Goal: Task Accomplishment & Management: Complete application form

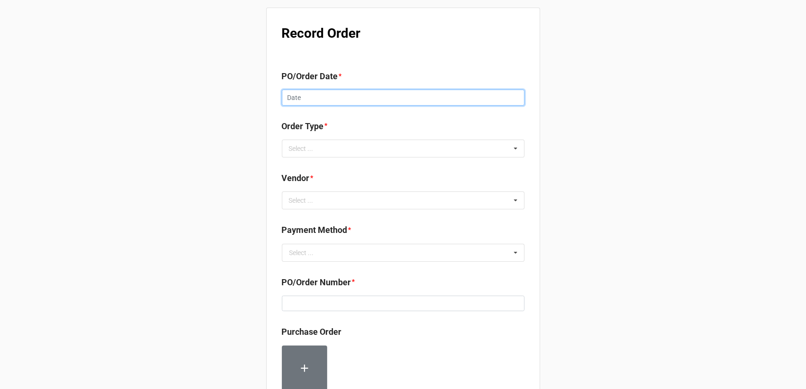
click at [316, 97] on input "text" at bounding box center [403, 98] width 243 height 16
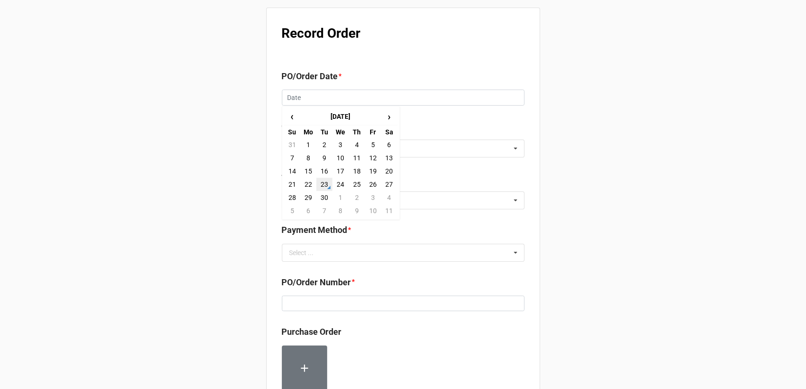
click at [324, 182] on td "23" at bounding box center [324, 184] width 16 height 13
type input "[DATE]"
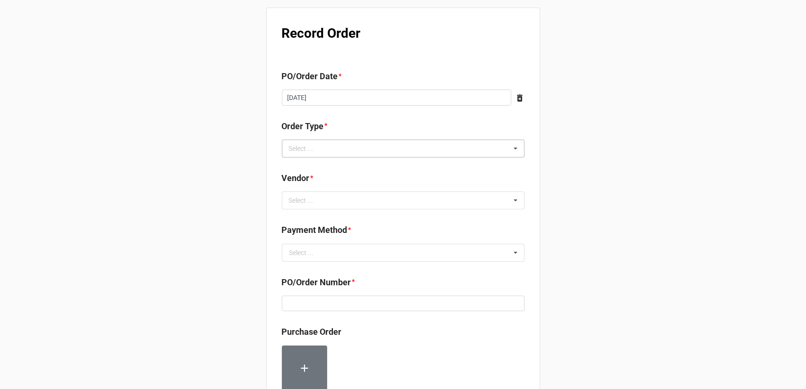
click at [333, 143] on div "Select ... Inventory Replenishment Item Requested Associated with a Specific Job" at bounding box center [403, 149] width 243 height 18
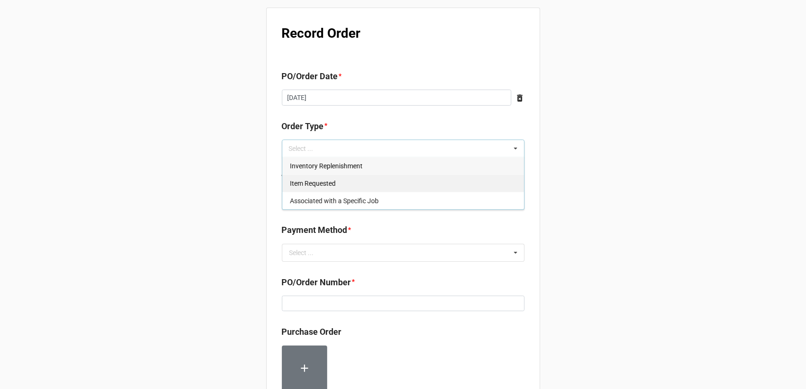
click at [333, 164] on span "Inventory Replenishment" at bounding box center [326, 166] width 73 height 8
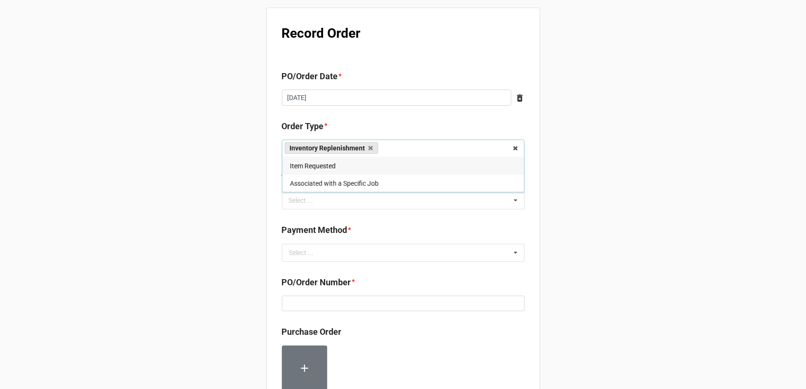
click at [564, 196] on div "Record Order PO/Order Date * [DATE] ‹ [DATE] › Su Mo Tu We Th Fr Sa 31 1 2 3 4 …" at bounding box center [403, 362] width 806 height 724
click at [440, 202] on div "Select ... No results found." at bounding box center [403, 201] width 243 height 18
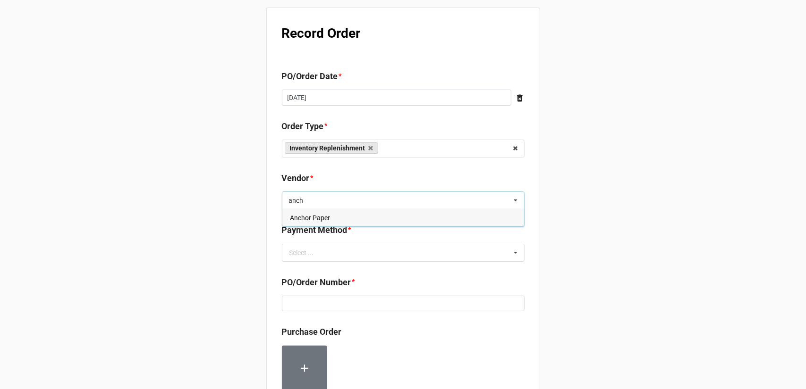
type input "anch"
click at [406, 218] on div "Anchor Paper" at bounding box center [403, 217] width 242 height 17
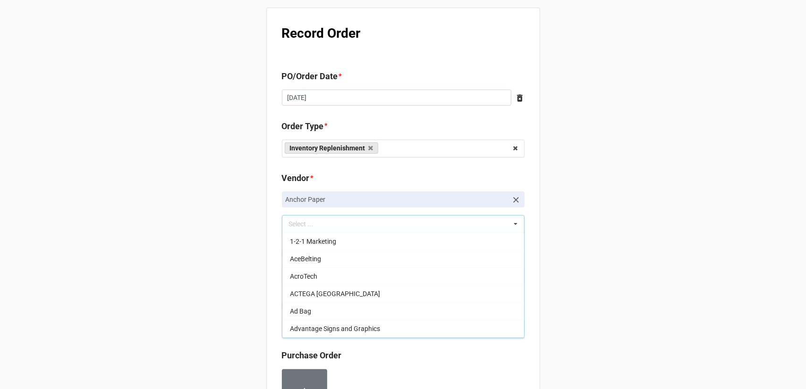
click at [654, 226] on div "Record Order PO/Order Date * [DATE] ‹ [DATE] › Su Mo Tu We Th Fr Sa 31 1 2 3 4 …" at bounding box center [403, 374] width 806 height 748
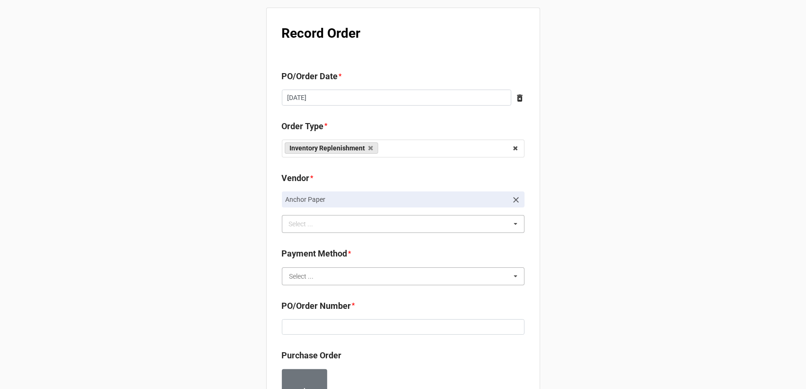
click at [407, 272] on input "text" at bounding box center [404, 276] width 242 height 17
paste input "160210"
type input "160210"
click at [426, 299] on div "Terms/Invoiced" at bounding box center [403, 293] width 242 height 17
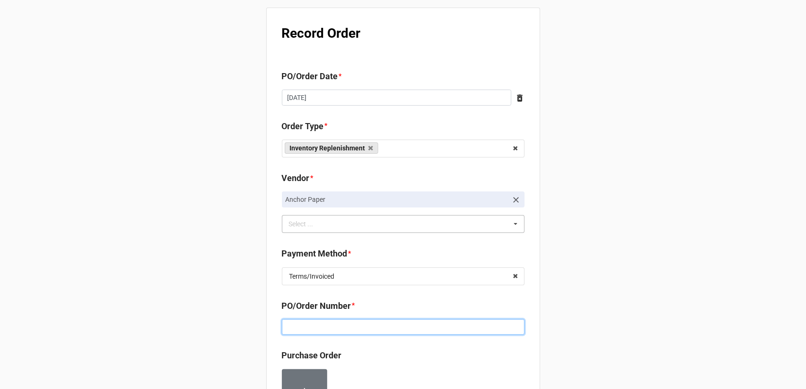
click at [403, 331] on input at bounding box center [403, 327] width 243 height 16
paste input "160210"
type input "160210"
click at [575, 294] on div "Record Order PO/Order Date * [DATE] ‹ [DATE] › Su Mo Tu We Th Fr Sa 31 1 2 3 4 …" at bounding box center [403, 374] width 806 height 748
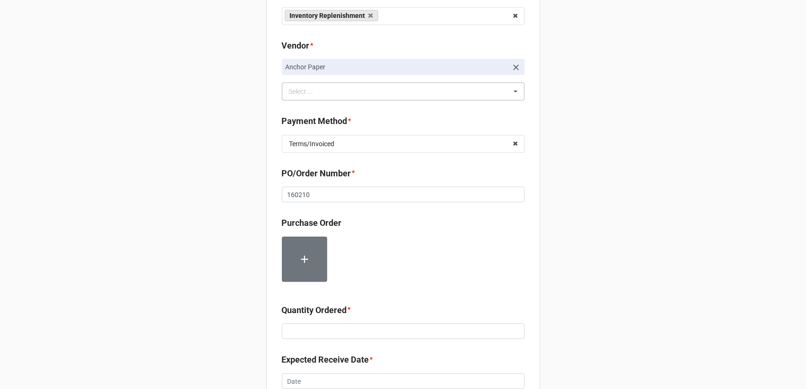
scroll to position [189, 0]
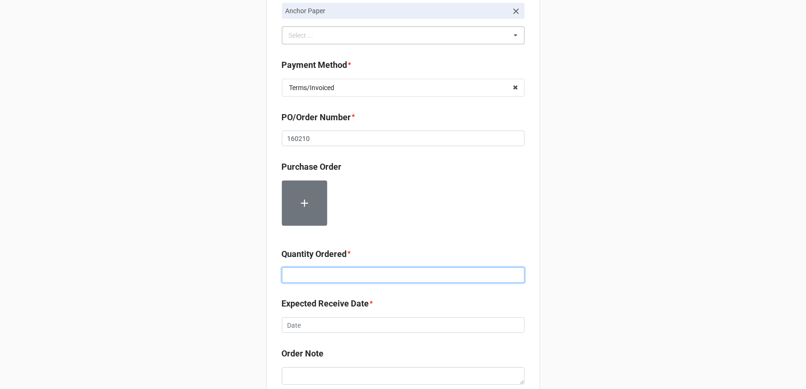
click at [330, 272] on input at bounding box center [403, 276] width 243 height 16
type input "5000"
click at [569, 264] on div "Record Order PO/Order Date * [DATE] ‹ [DATE] › Su Mo Tu We Th Fr Sa 31 1 2 3 4 …" at bounding box center [403, 185] width 806 height 748
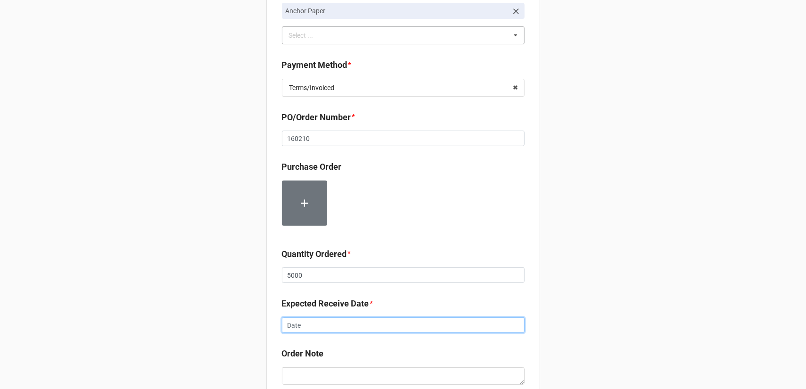
click at [352, 326] on input "text" at bounding box center [403, 326] width 243 height 16
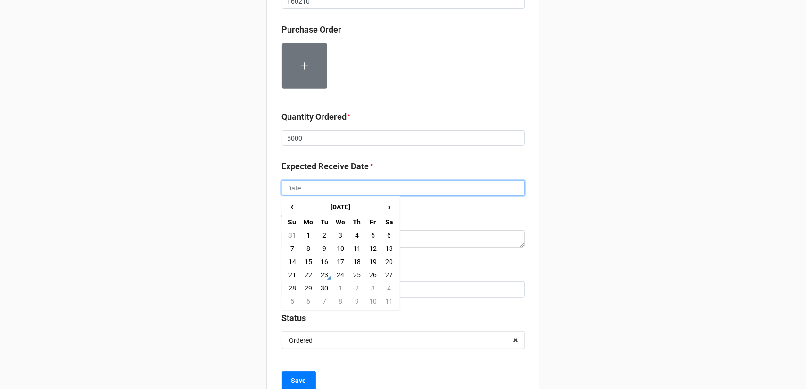
scroll to position [330, 0]
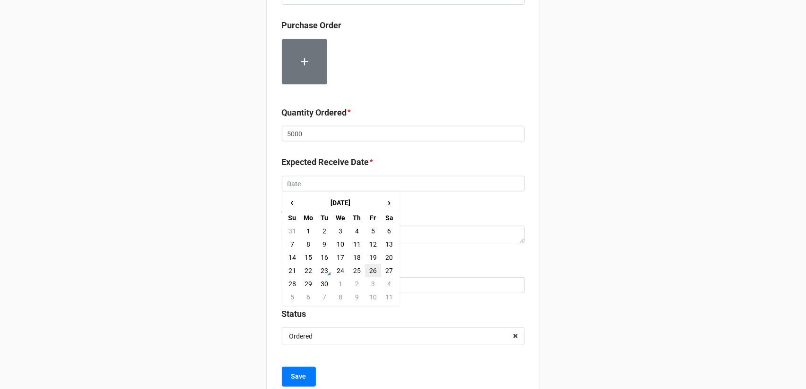
click at [370, 270] on td "26" at bounding box center [373, 270] width 16 height 13
type input "[DATE]"
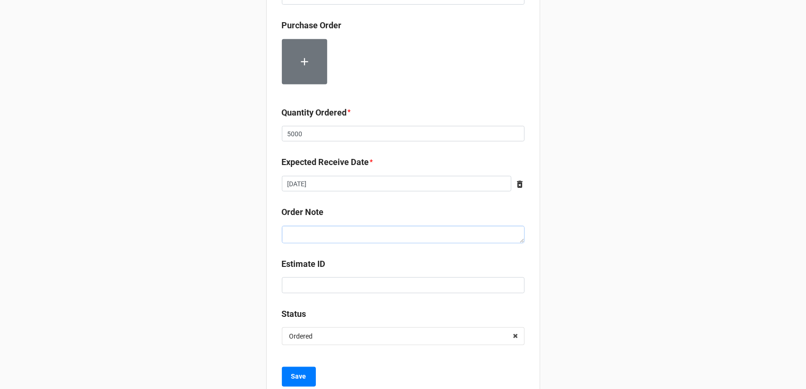
click at [352, 227] on textarea at bounding box center [403, 234] width 243 height 17
type textarea "x"
type textarea "F"
type textarea "x"
type textarea "Fo"
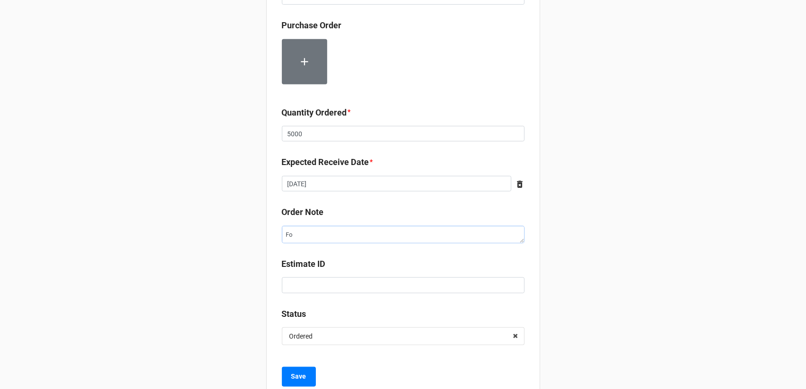
type textarea "x"
type textarea "For"
type textarea "x"
type textarea "For"
type textarea "x"
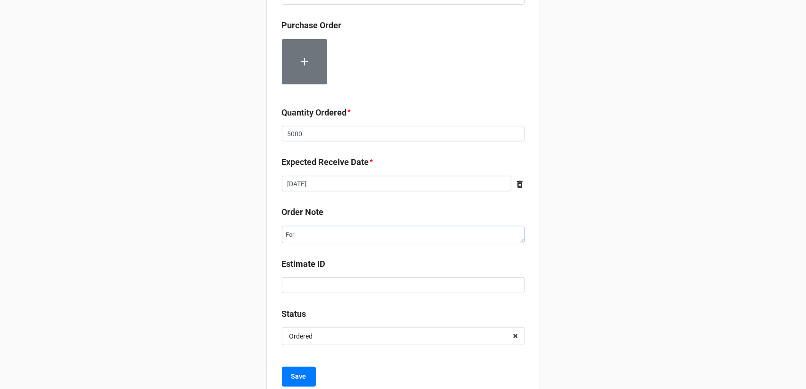
type textarea "For 2"
type textarea "x"
type textarea "For 25"
type textarea "x"
type textarea "For 250"
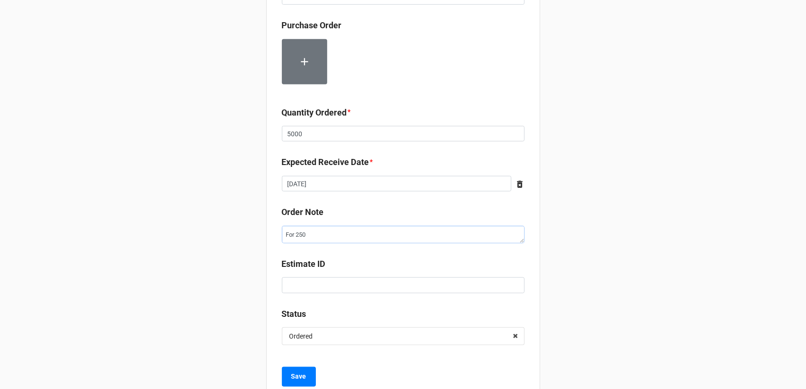
type textarea "x"
type textarea "For 250"
type textarea "x"
type textarea "For 250 t"
type textarea "x"
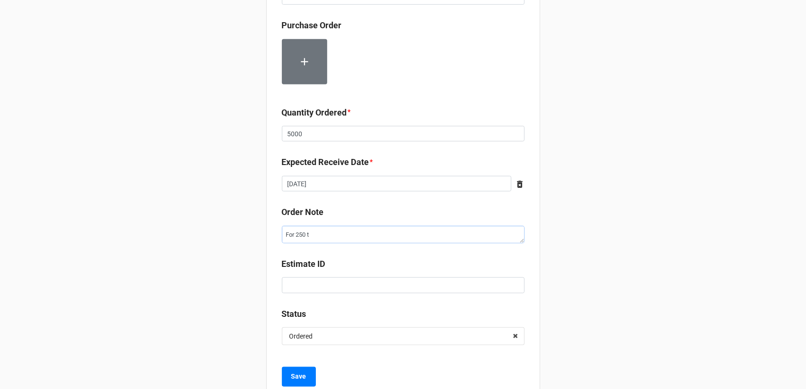
type textarea "For 250 tr"
type textarea "x"
type textarea "For 250 tra"
type textarea "x"
type textarea "For 250 tray"
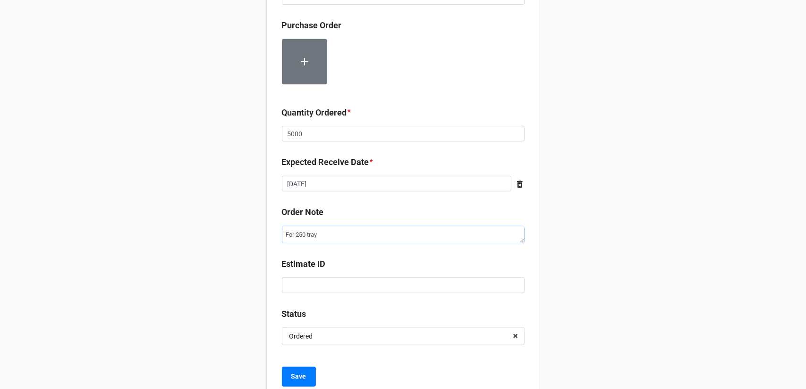
type textarea "x"
type textarea "For 250 trays"
click at [712, 225] on div "Record Order PO/Order Date * [DATE] ‹ [DATE] › Su Mo Tu We Th Fr Sa 31 1 2 3 4 …" at bounding box center [403, 44] width 806 height 748
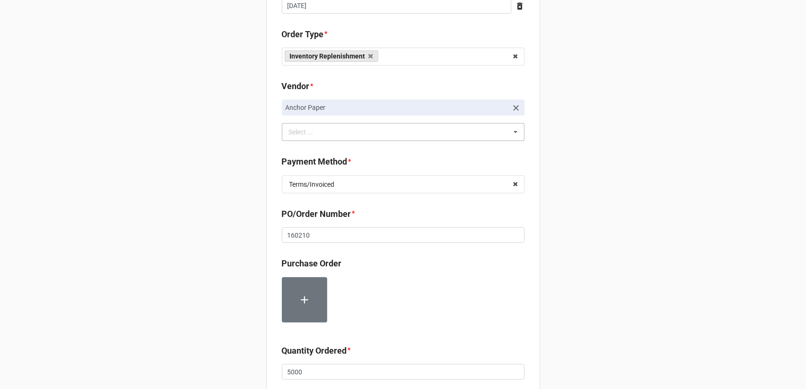
scroll to position [283, 0]
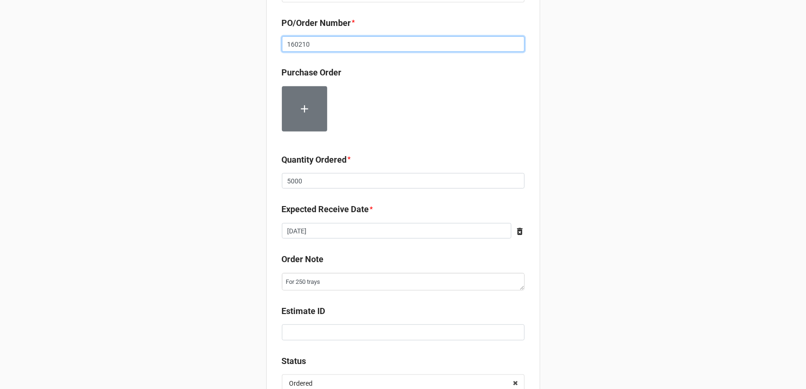
click at [385, 39] on input "160210" at bounding box center [403, 44] width 243 height 16
click at [551, 99] on div "Record Order PO/Order Date * [DATE] ‹ [DATE] › Su Mo Tu We Th Fr Sa 31 1 2 3 4 …" at bounding box center [403, 91] width 806 height 748
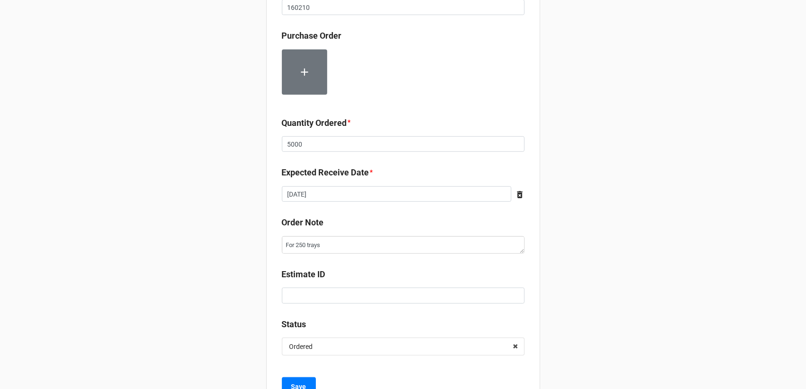
scroll to position [358, 0]
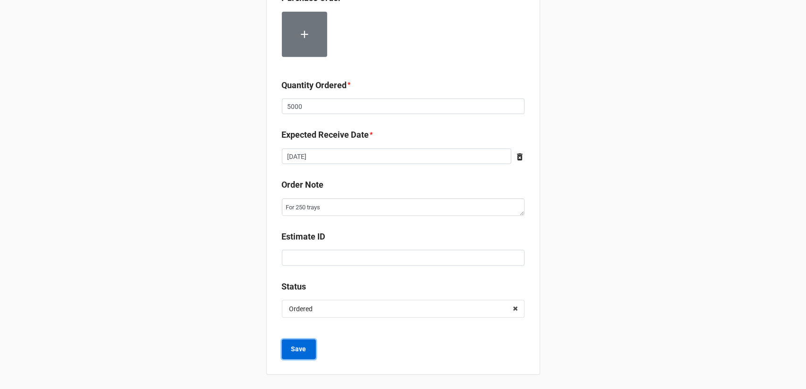
click at [294, 348] on b "Save" at bounding box center [298, 349] width 15 height 10
